Goal: Transaction & Acquisition: Book appointment/travel/reservation

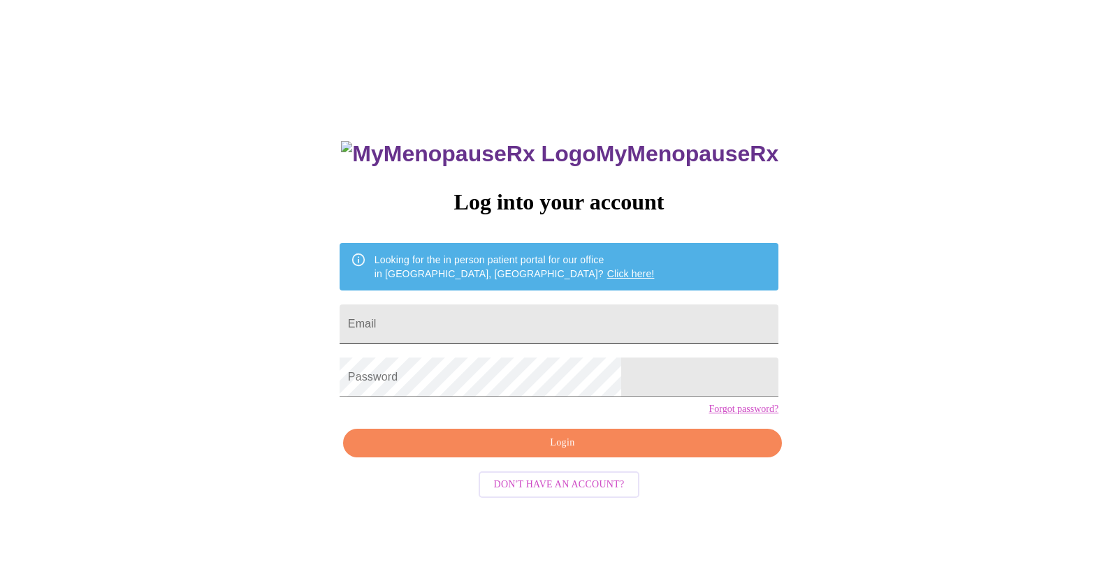
click at [620, 317] on input "Email" at bounding box center [559, 324] width 439 height 39
type input "[EMAIL_ADDRESS][DOMAIN_NAME]"
click at [776, 417] on div "MyMenopauseRx Log into your account Looking for the in person patient portal fo…" at bounding box center [559, 346] width 1107 height 680
click at [544, 452] on span "Login" at bounding box center [562, 443] width 407 height 17
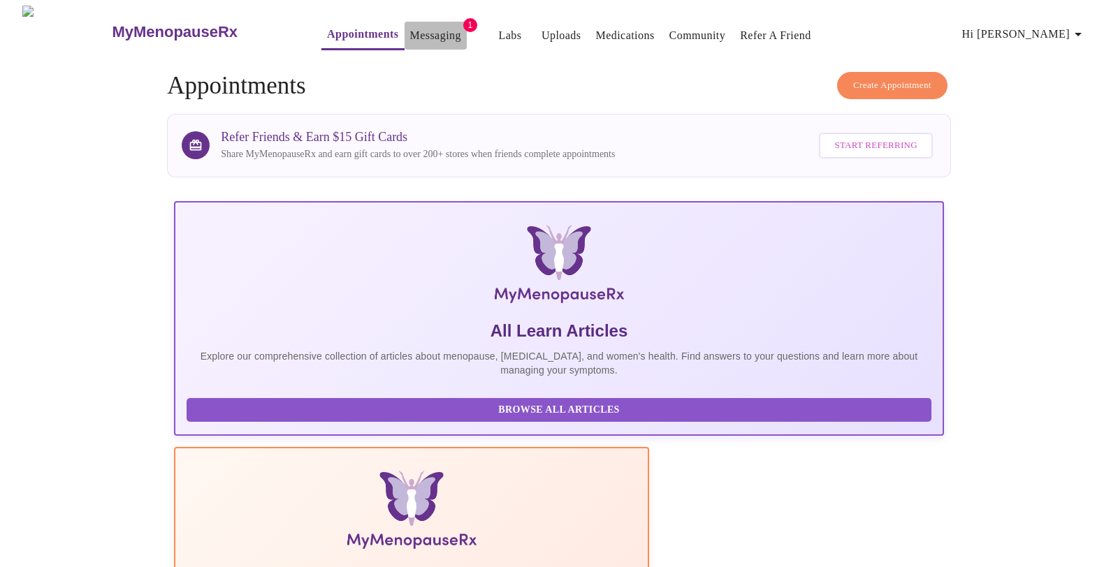
click at [410, 31] on link "Messaging" at bounding box center [435, 36] width 51 height 20
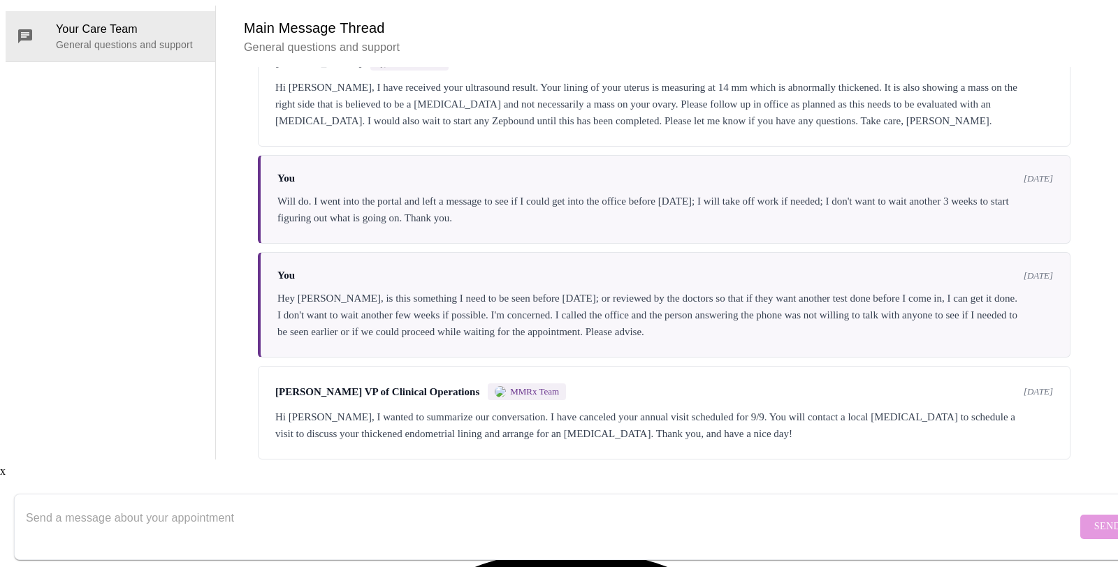
scroll to position [103, 0]
click at [428, 421] on div "Hi Julie, I wanted to summarize our conversation. I have canceled your annual v…" at bounding box center [664, 426] width 778 height 34
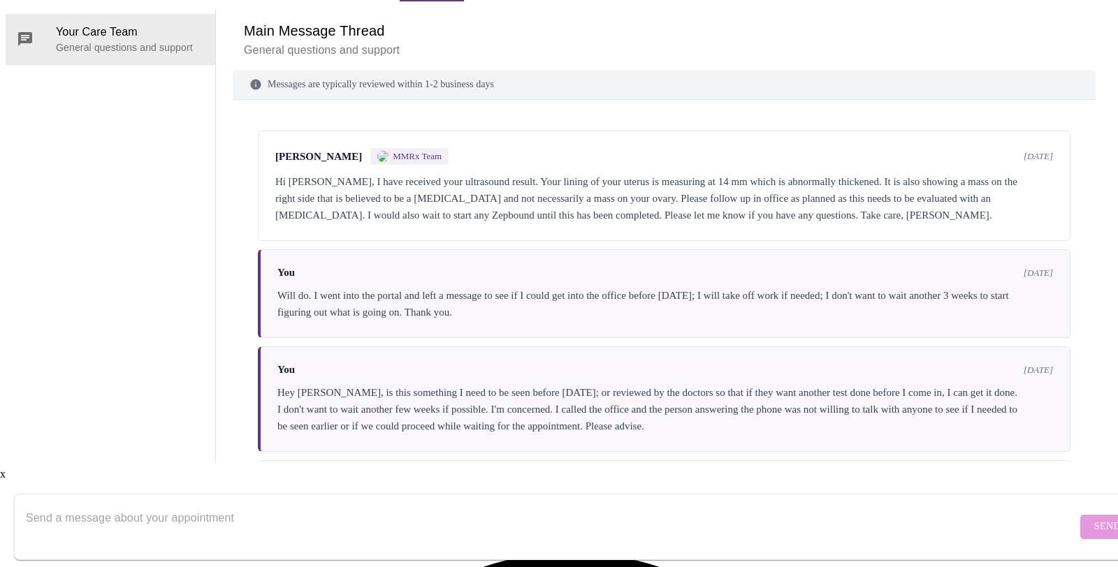
scroll to position [52, 0]
click at [466, 406] on div "Hey Elizabeth, is this something I need to be seen before Sept 9th; or reviewed…" at bounding box center [664, 406] width 775 height 50
click at [479, 360] on div "You 19 days ago Hey Elizabeth, is this something I need to be seen before Sept …" at bounding box center [664, 396] width 812 height 105
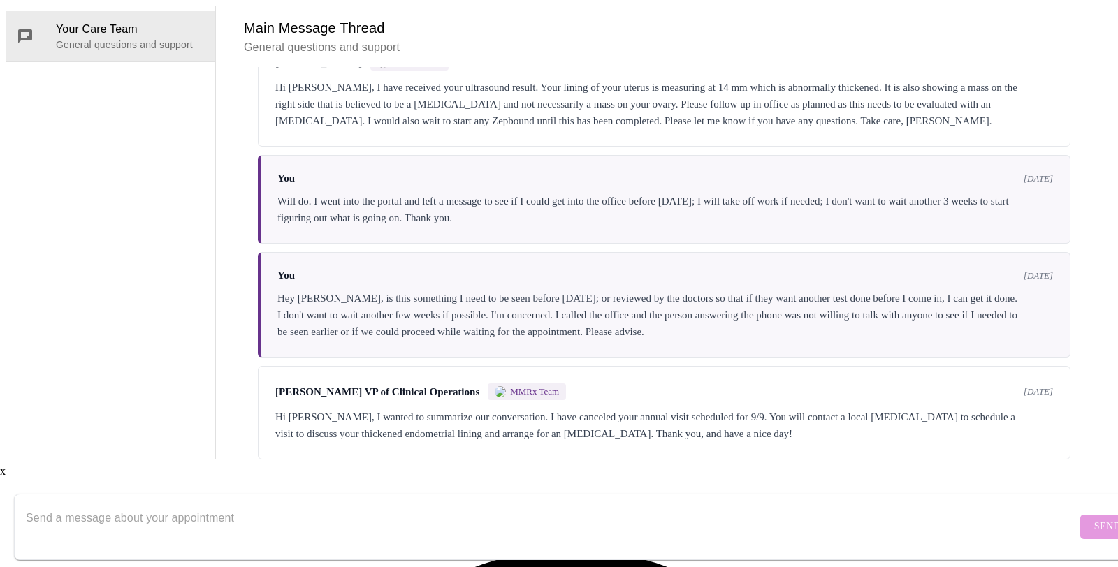
scroll to position [103, 0]
click at [394, 386] on span "Michelle Corcoran VP of Clinical Operations" at bounding box center [377, 392] width 204 height 12
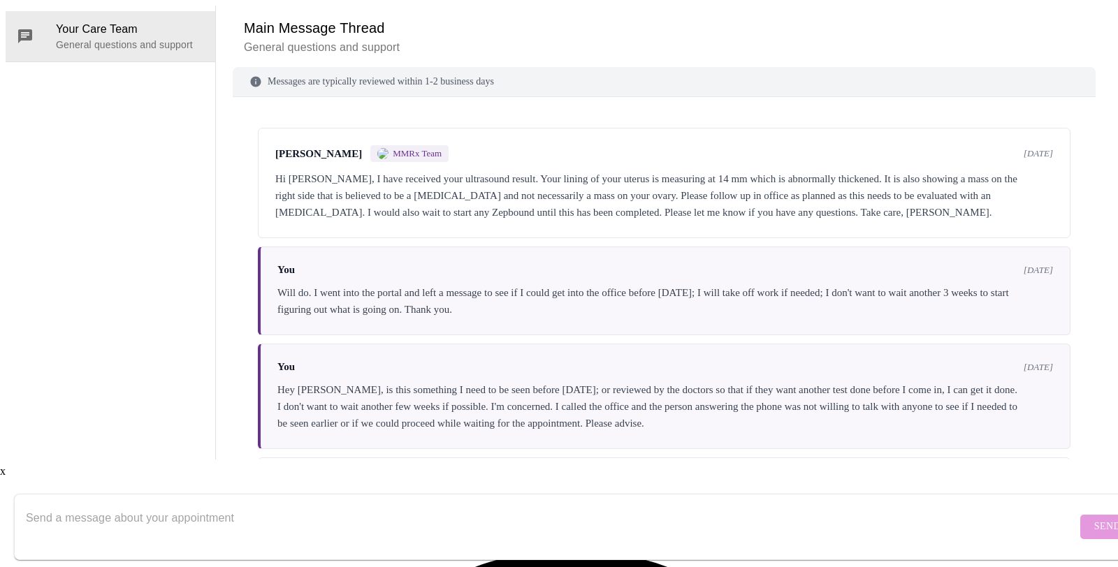
scroll to position [0, 0]
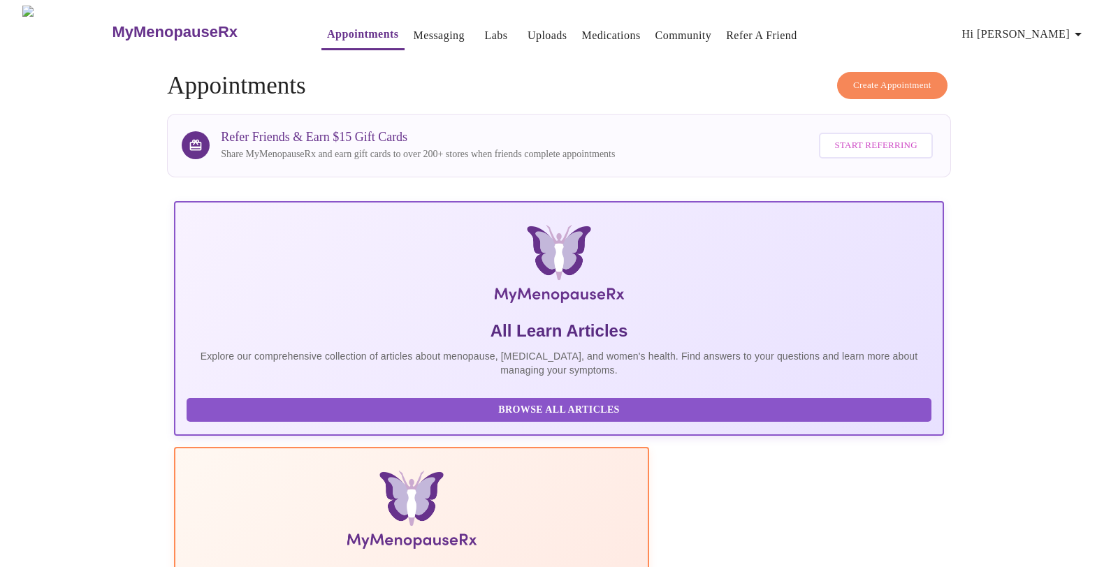
click at [874, 78] on span "Create Appointment" at bounding box center [892, 86] width 78 height 16
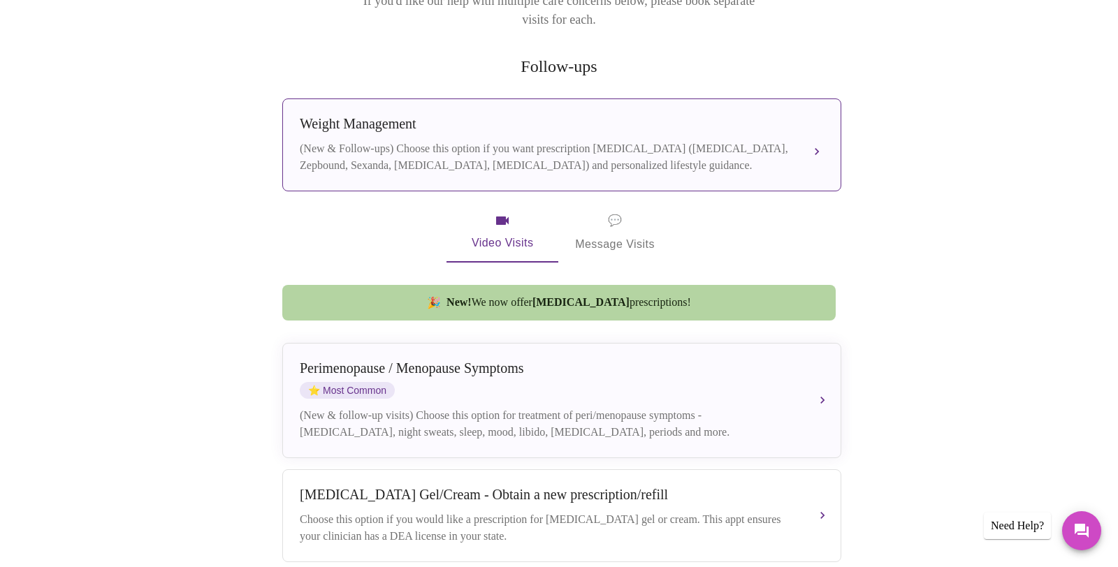
scroll to position [222, 0]
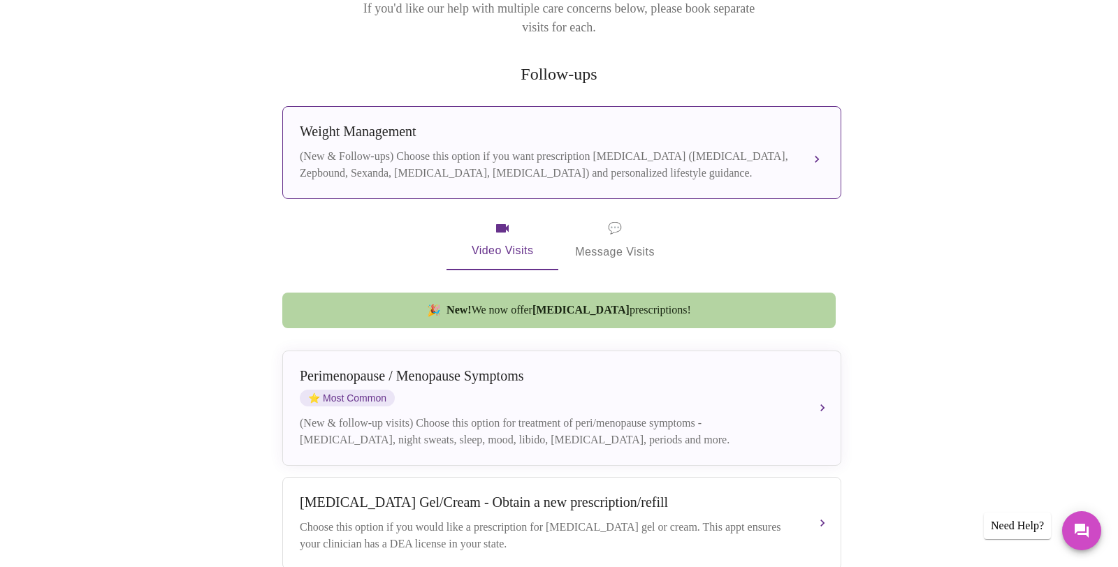
click at [748, 148] on div "(New & Follow-ups) Choose this option if you want prescription weight managemen…" at bounding box center [548, 165] width 496 height 34
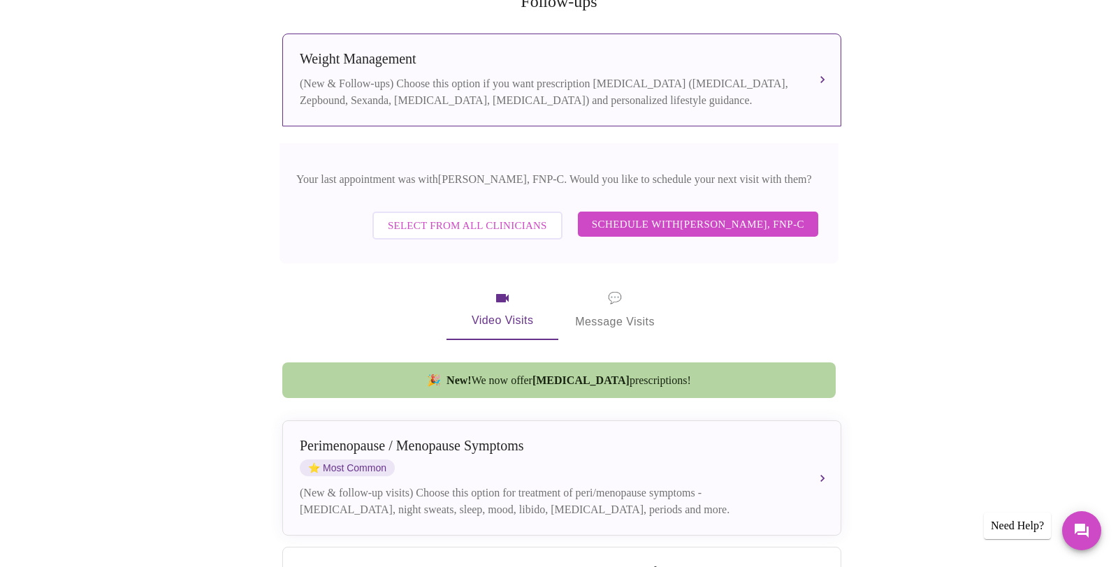
scroll to position [340, 0]
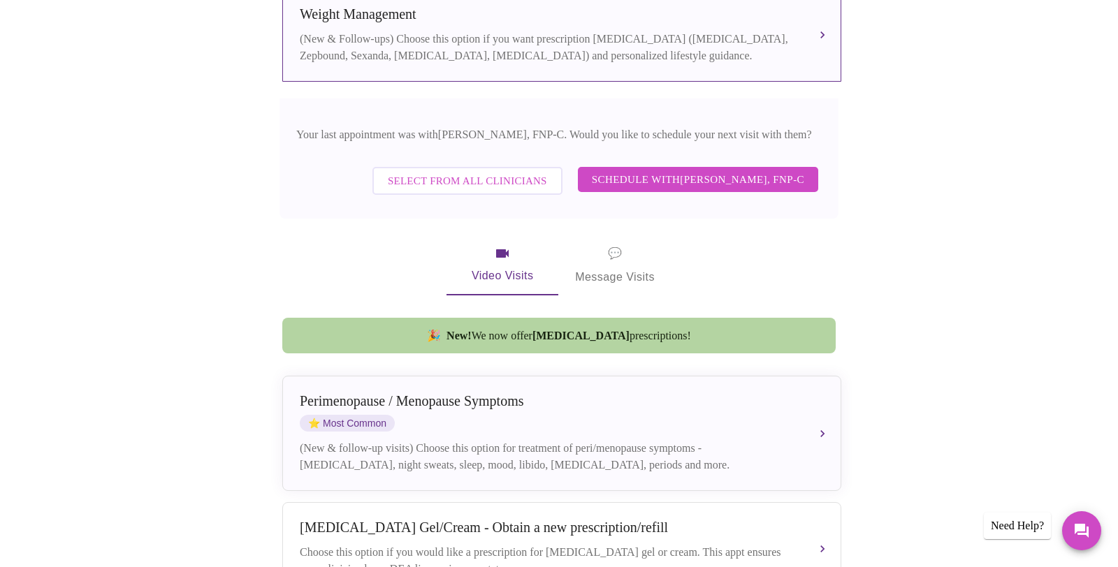
click at [726, 170] on span "Schedule with Elizabeth Hederman, FNP-C" at bounding box center [698, 179] width 212 height 18
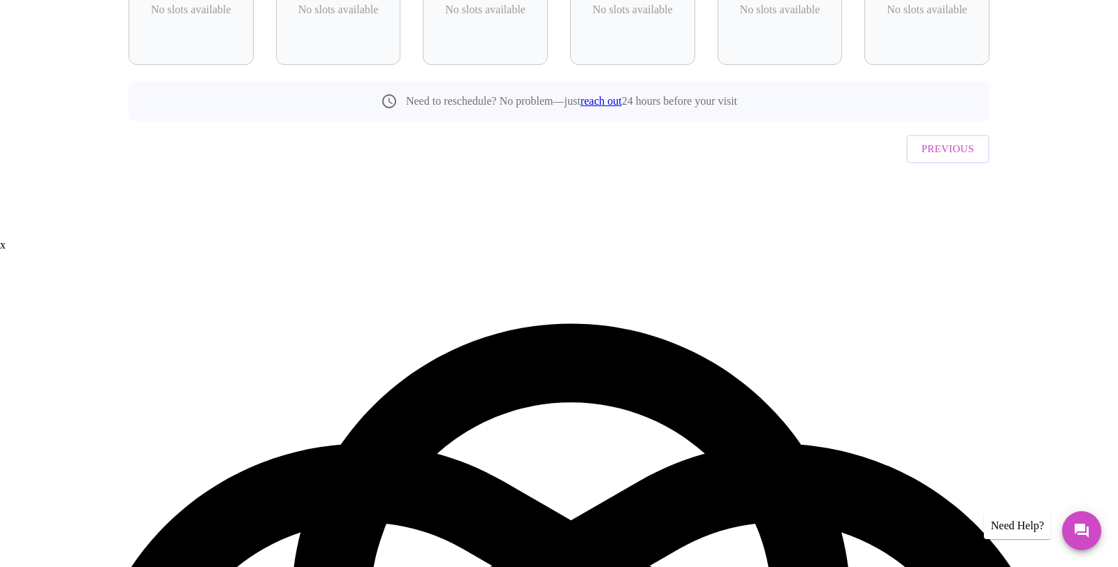
scroll to position [0, 0]
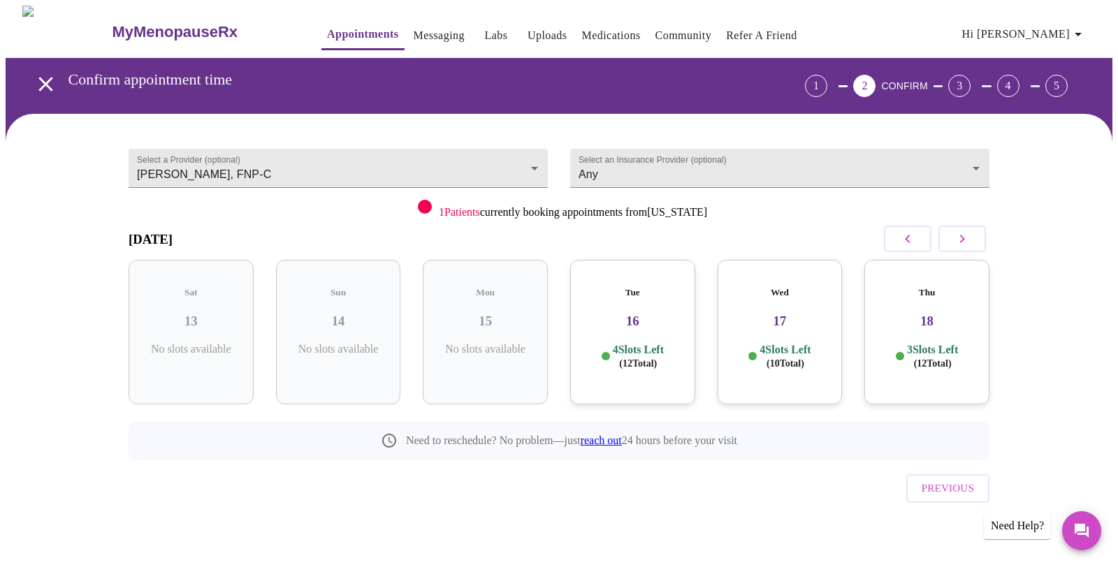
click at [964, 241] on icon "button" at bounding box center [962, 239] width 17 height 17
click at [963, 241] on icon "button" at bounding box center [962, 239] width 17 height 17
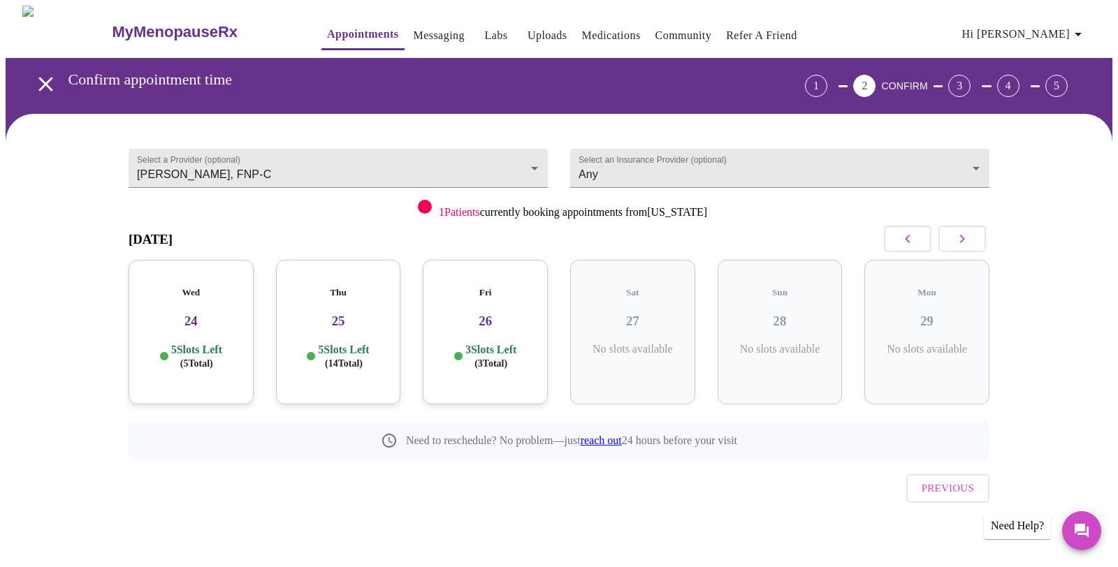
click at [914, 236] on icon "button" at bounding box center [907, 239] width 17 height 17
click at [909, 231] on icon "button" at bounding box center [907, 239] width 17 height 17
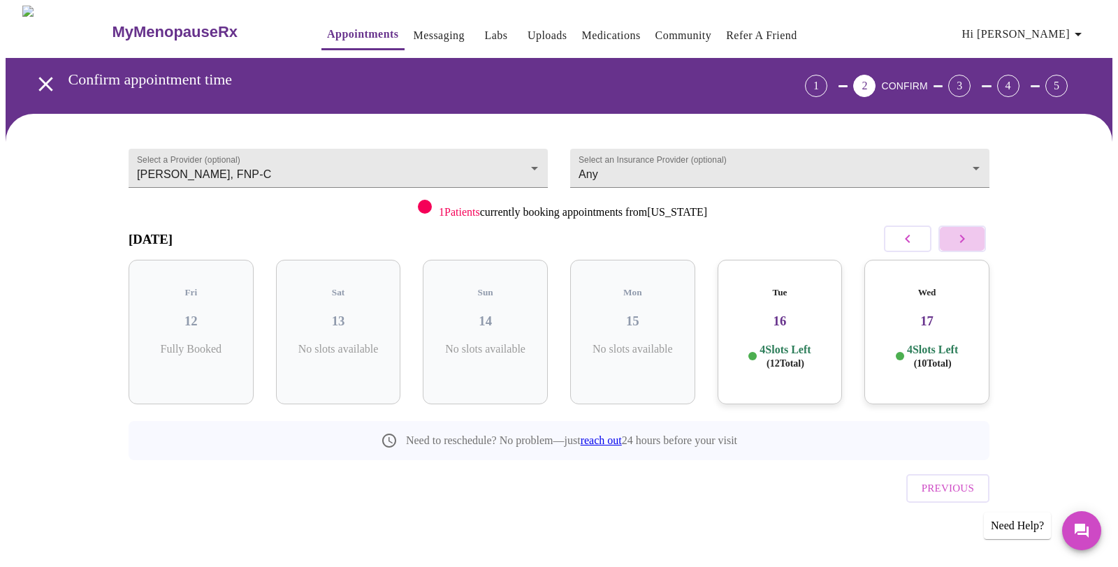
click at [1053, 229] on div "Select a Provider (optional) Elizabeth Hederman, FNP-C Elizabeth Hederman, FNP-…" at bounding box center [559, 343] width 1107 height 459
click at [965, 235] on icon "button" at bounding box center [962, 239] width 17 height 17
click at [902, 241] on icon "button" at bounding box center [907, 239] width 17 height 17
click at [820, 314] on h3 "16" at bounding box center [780, 321] width 103 height 15
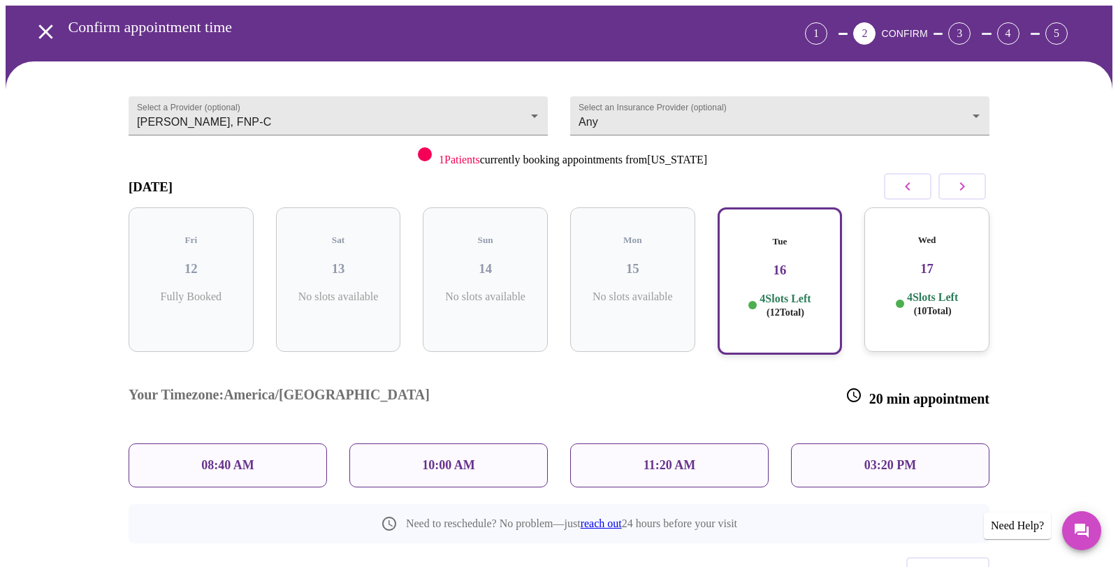
scroll to position [82, 0]
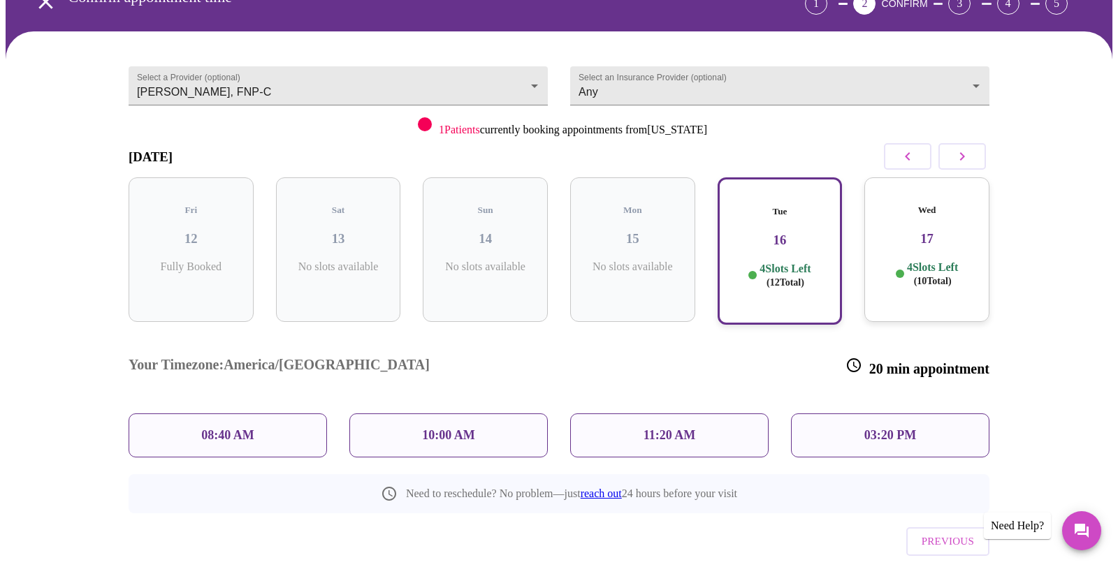
click at [958, 231] on h3 "17" at bounding box center [926, 238] width 103 height 15
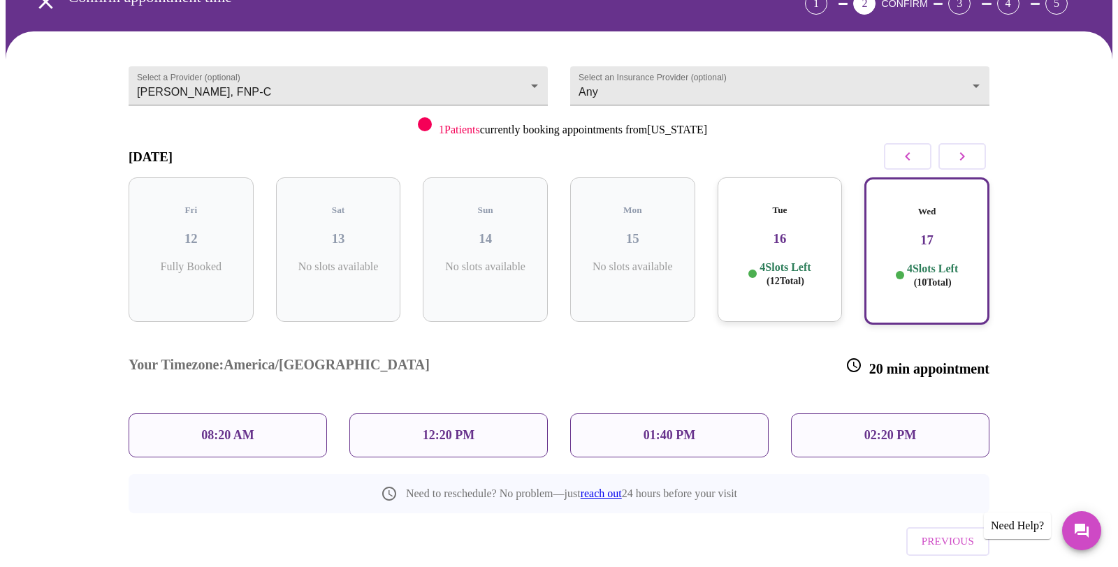
click at [964, 159] on icon "button" at bounding box center [962, 156] width 17 height 17
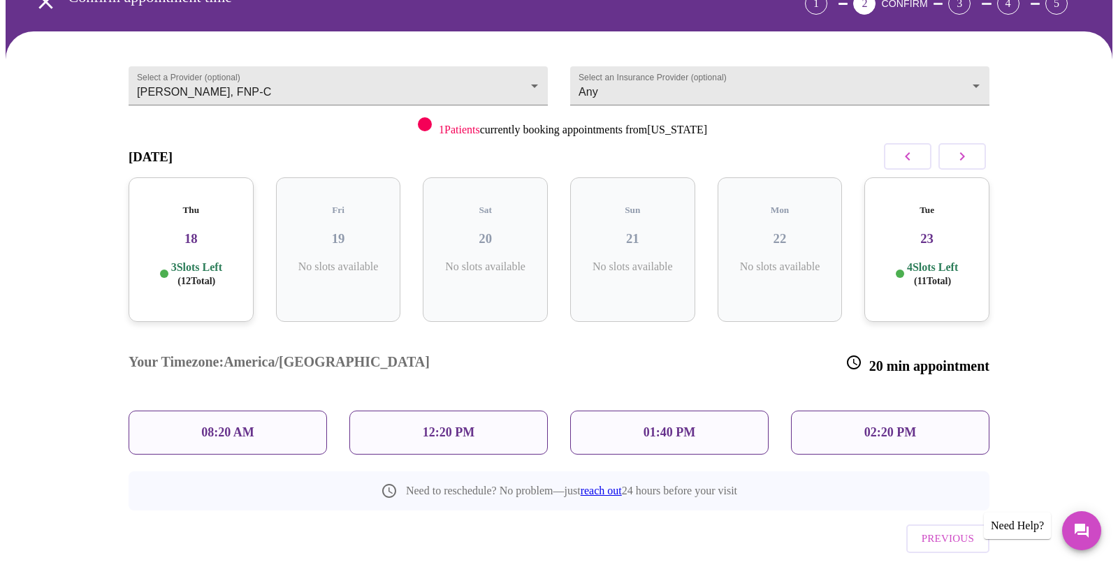
click at [232, 231] on h3 "18" at bounding box center [191, 238] width 103 height 15
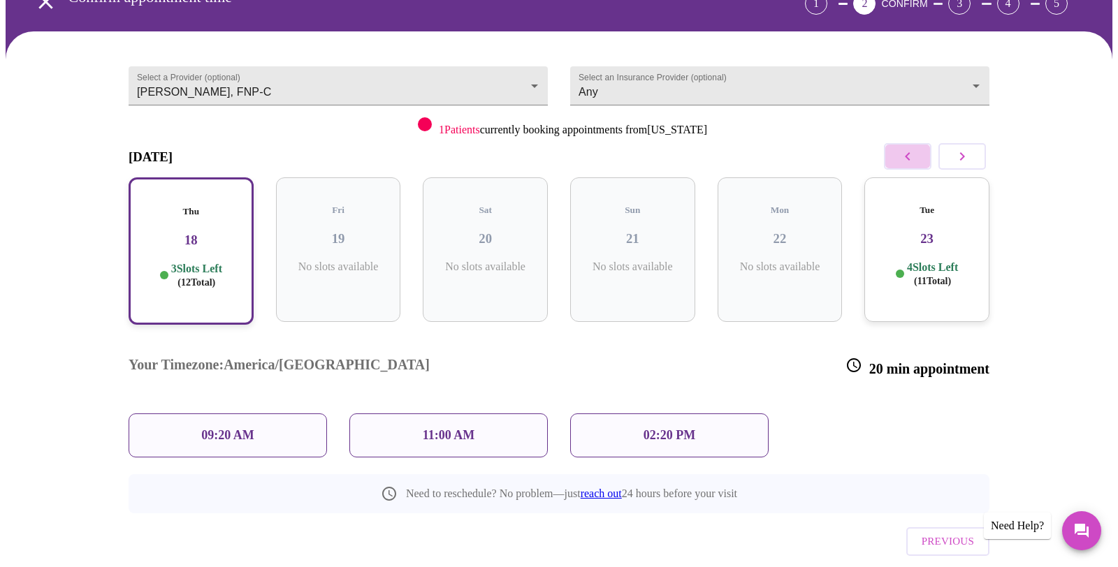
click at [899, 159] on icon "button" at bounding box center [907, 156] width 17 height 17
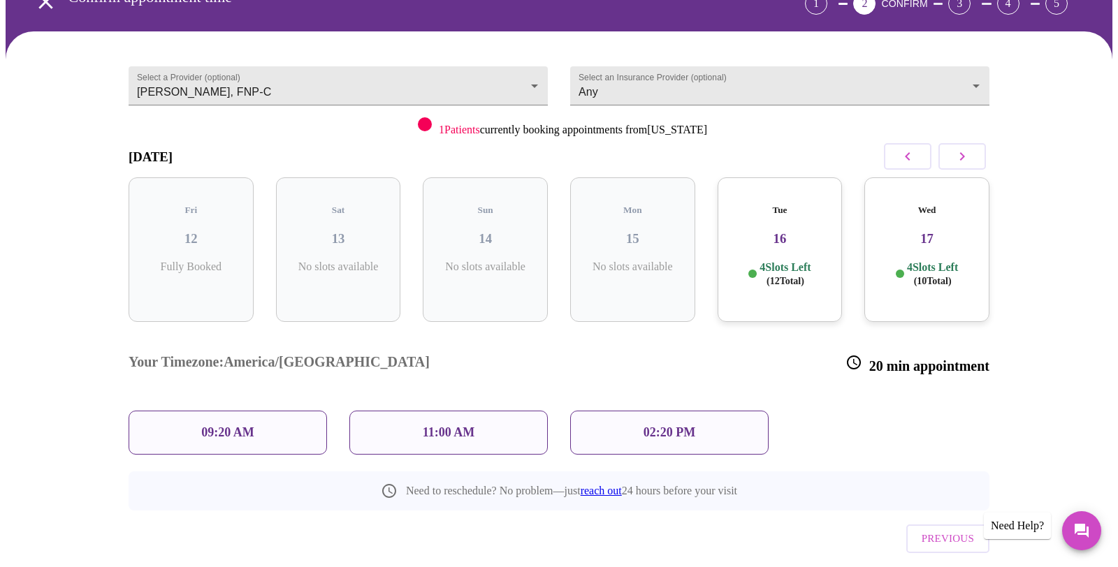
click at [824, 205] on h5 "Tue" at bounding box center [780, 210] width 103 height 11
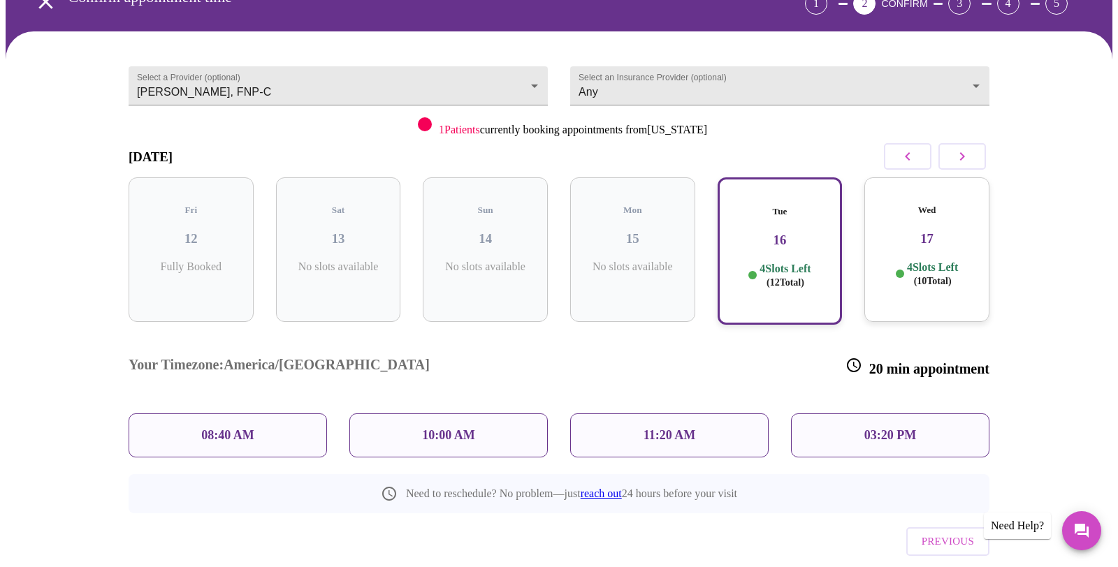
click at [962, 185] on div "Wed 17 4 Slots Left ( 10 Total)" at bounding box center [926, 249] width 125 height 145
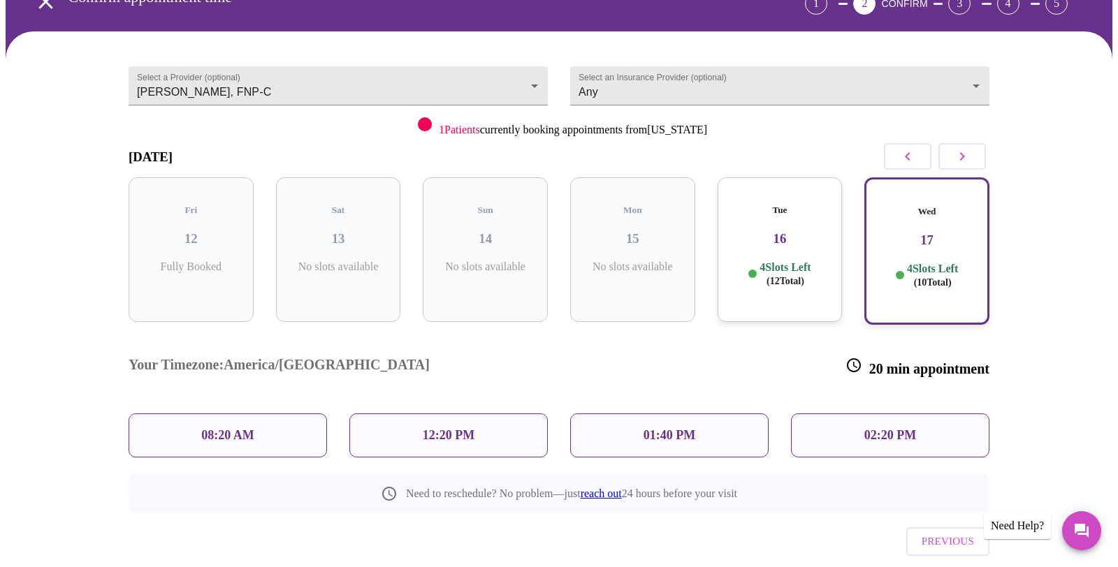
click at [287, 414] on div "08:20 AM" at bounding box center [228, 436] width 198 height 44
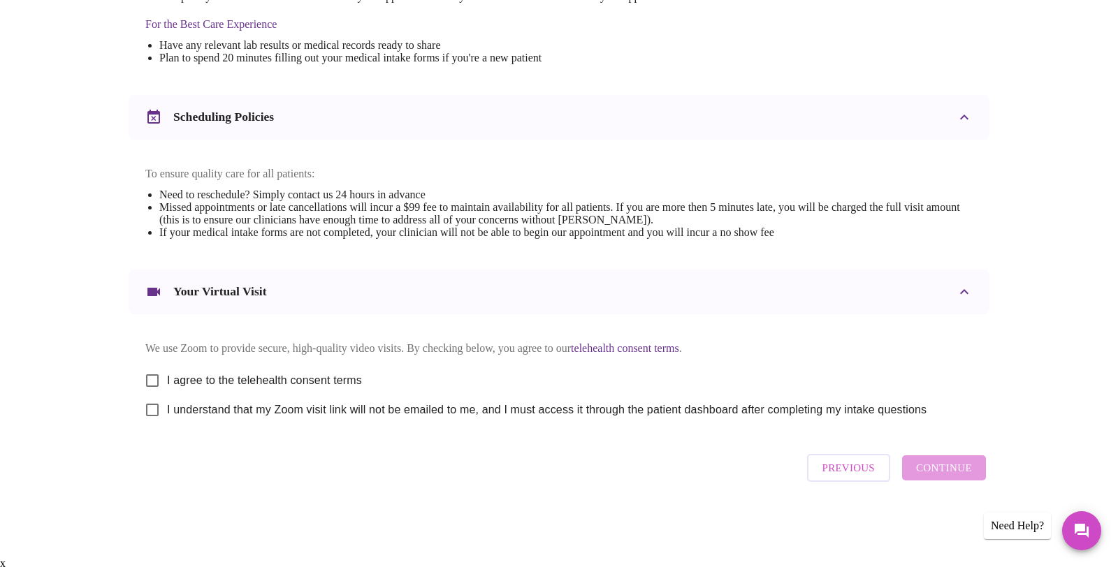
scroll to position [444, 0]
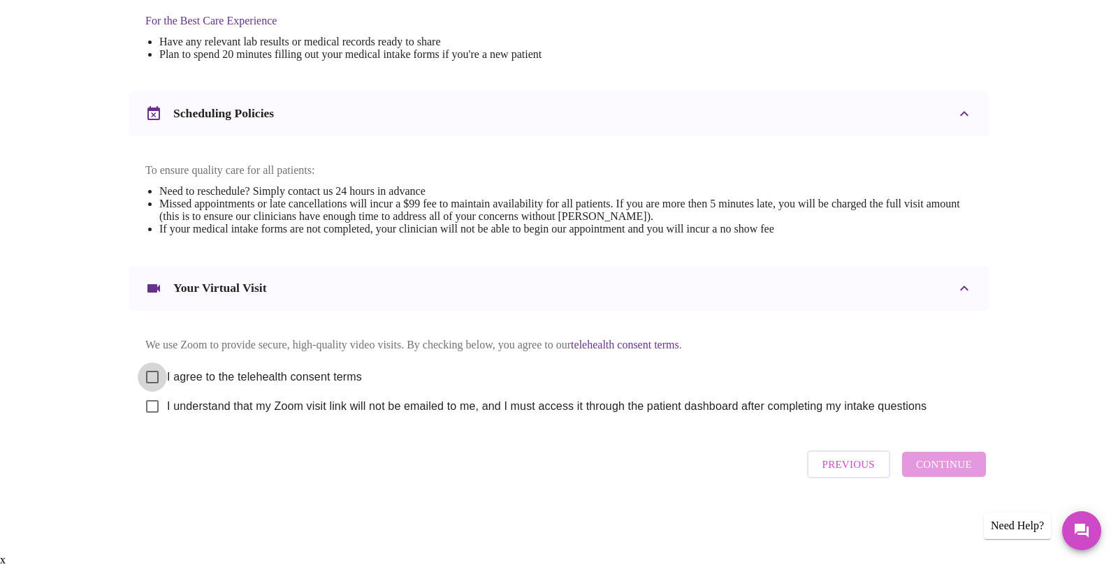
click at [150, 383] on input "I agree to the telehealth consent terms" at bounding box center [152, 377] width 29 height 29
checkbox input "true"
click at [157, 421] on input "I understand that my Zoom visit link will not be emailed to me, and I must acce…" at bounding box center [152, 406] width 29 height 29
checkbox input "true"
click at [926, 474] on span "Continue" at bounding box center [944, 464] width 56 height 18
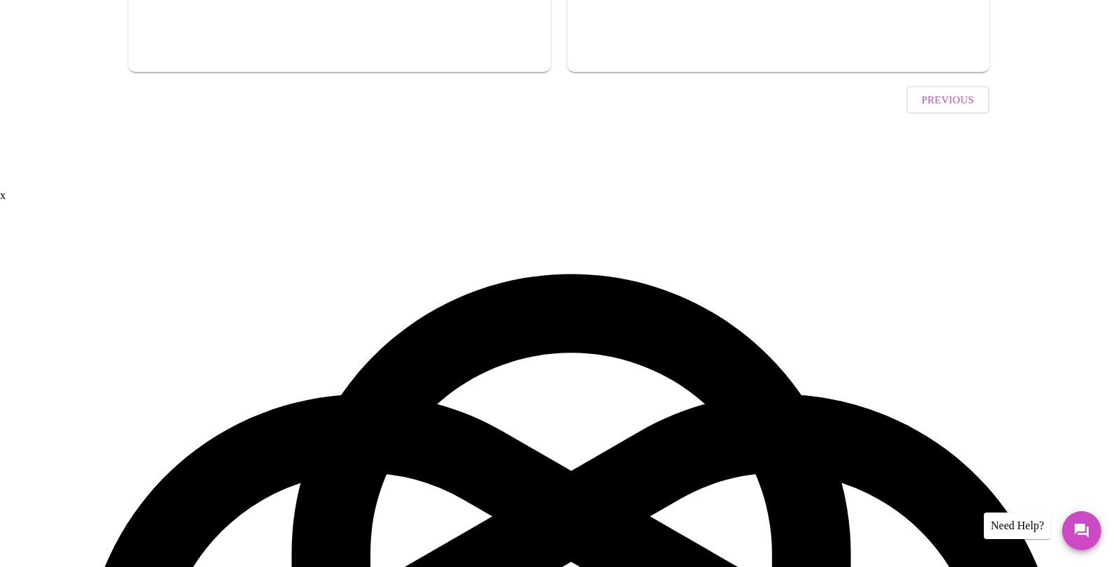
scroll to position [27, 0]
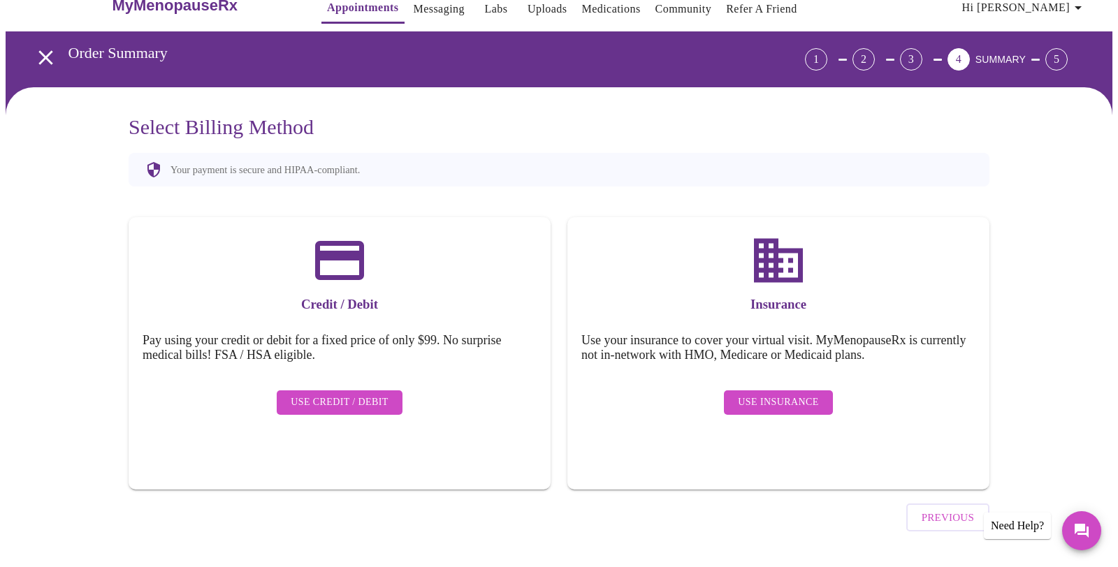
click at [770, 391] on button "Use Insurance" at bounding box center [778, 403] width 108 height 24
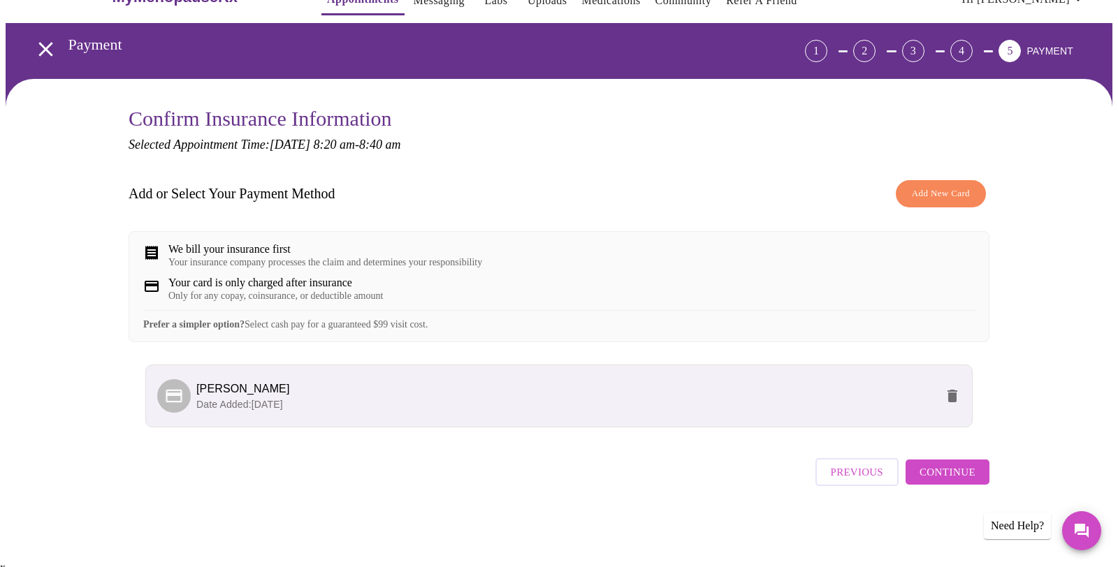
scroll to position [37, 0]
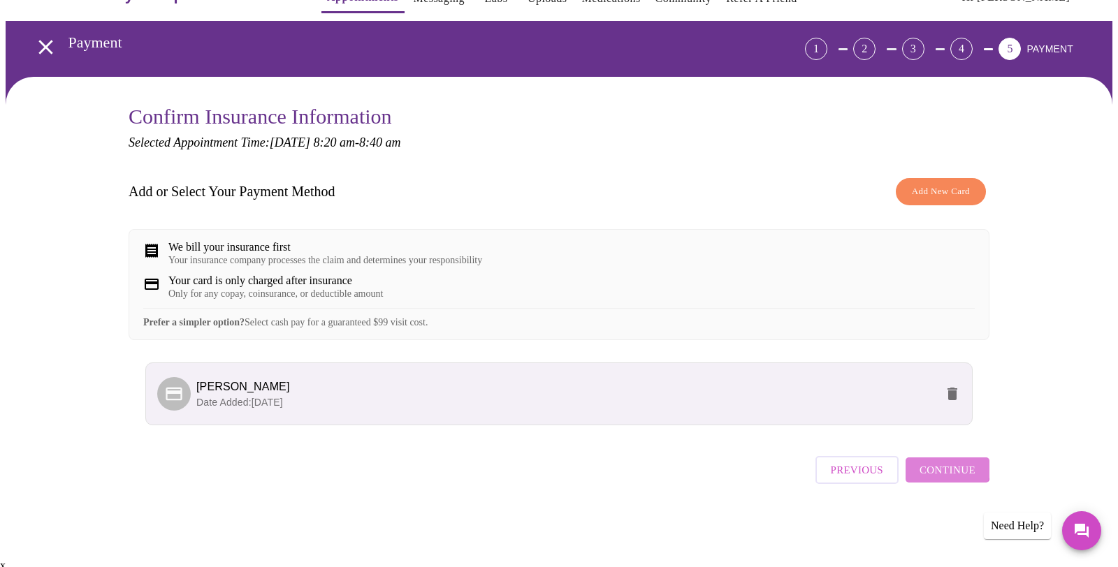
click at [947, 479] on span "Continue" at bounding box center [947, 470] width 56 height 18
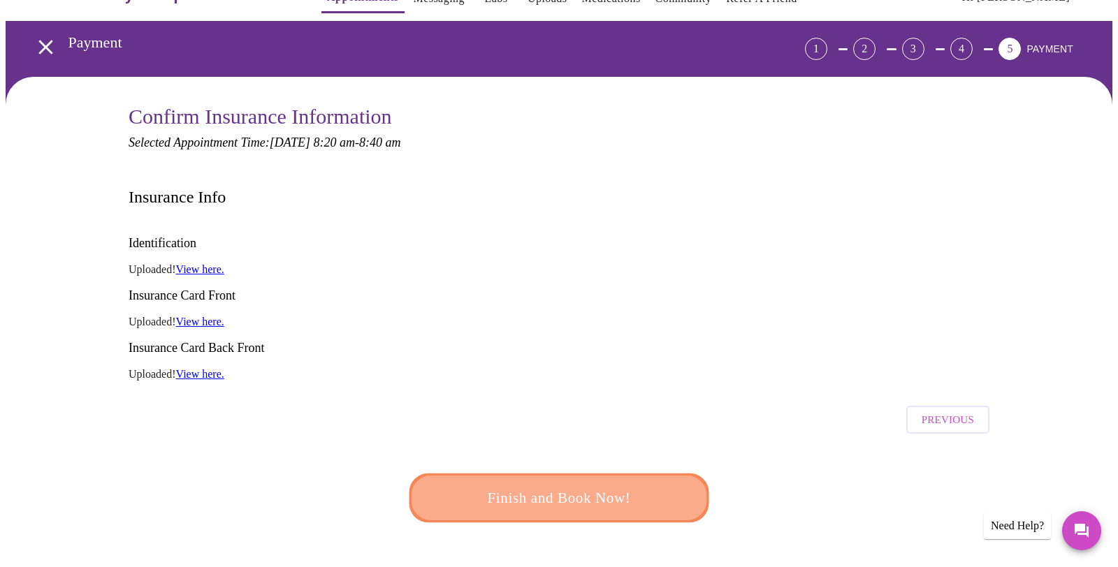
click at [608, 486] on span "Finish and Book Now!" at bounding box center [559, 499] width 258 height 26
